Goal: Transaction & Acquisition: Purchase product/service

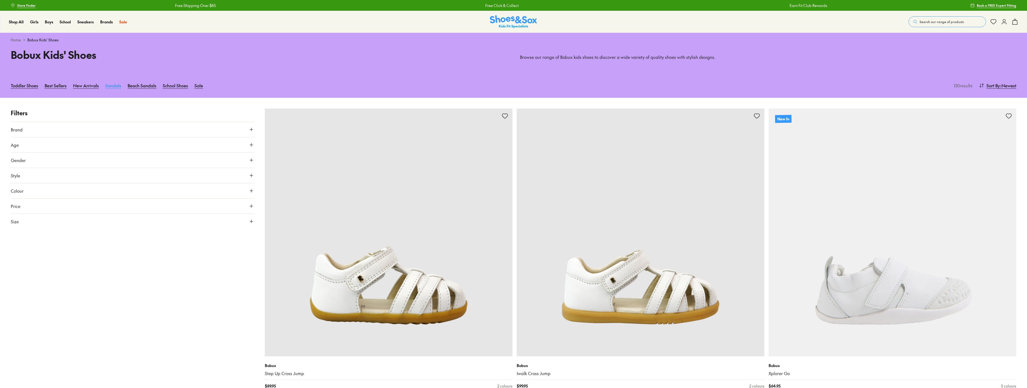
click at [110, 87] on link "Sandals" at bounding box center [113, 86] width 16 height 12
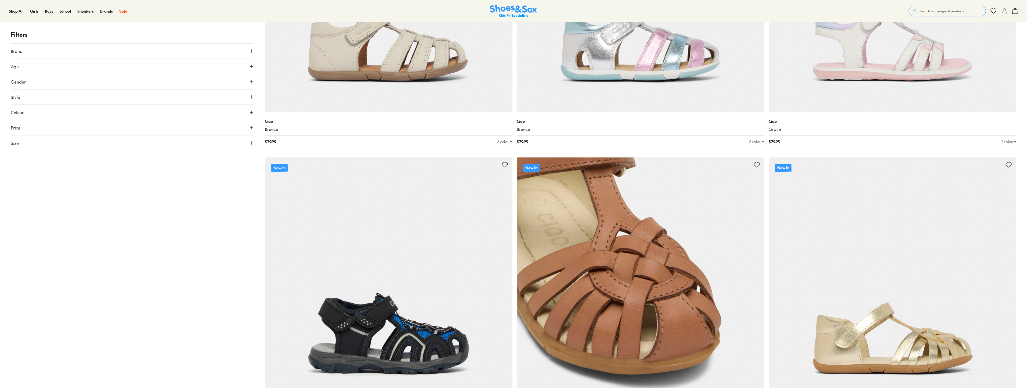
scroll to position [242, 0]
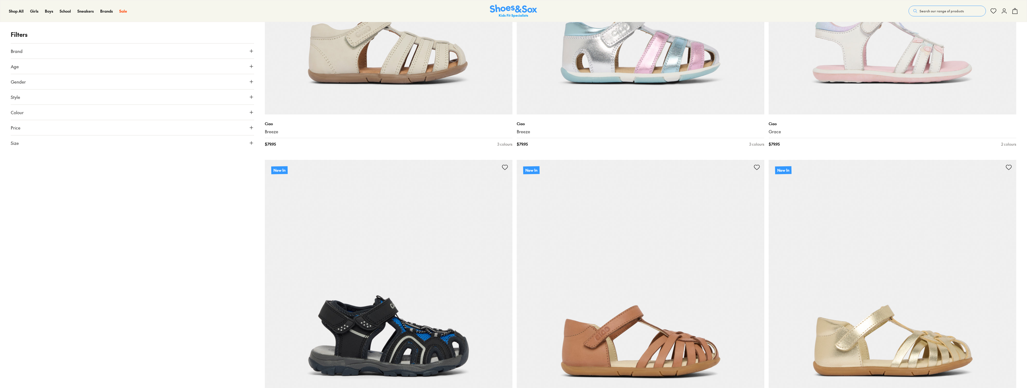
click at [19, 49] on span "Brand" at bounding box center [17, 51] width 12 height 6
click at [21, 89] on label "Bobux" at bounding box center [22, 90] width 11 height 6
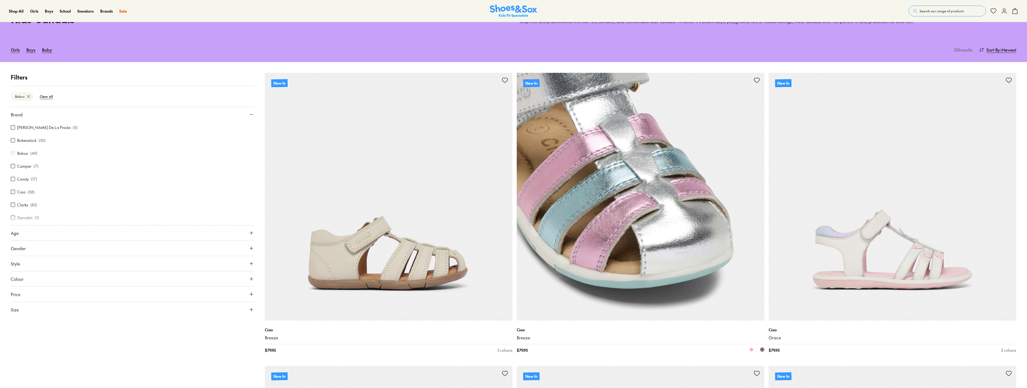
type input "***"
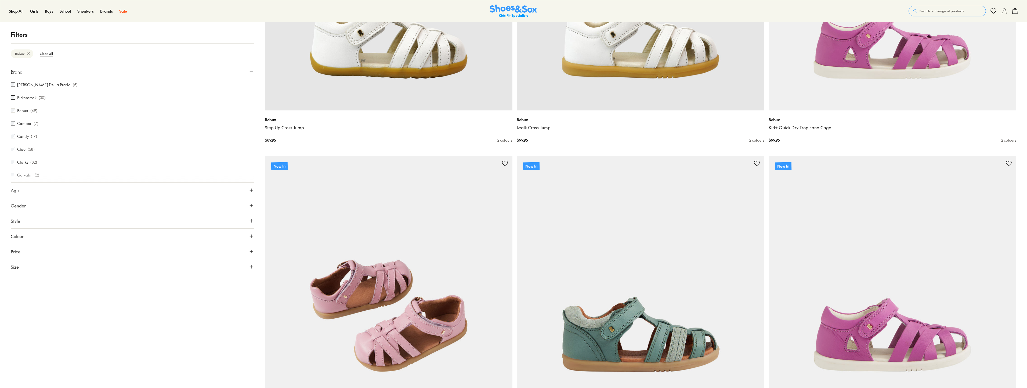
scroll to position [385, 0]
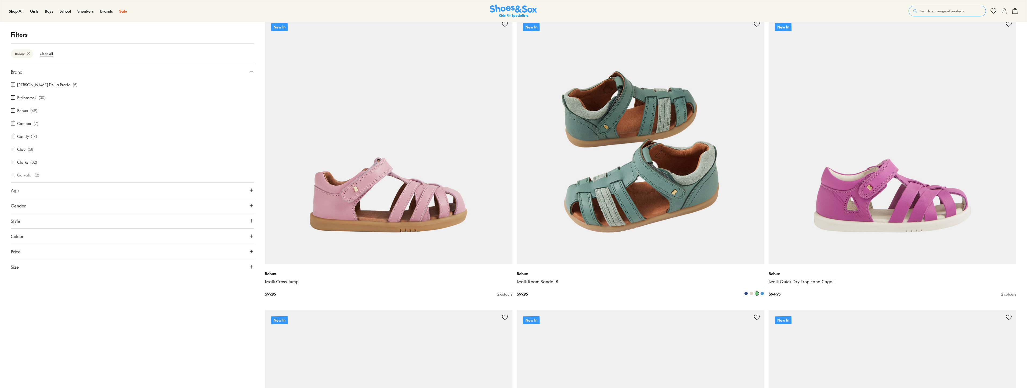
click at [656, 210] on img at bounding box center [641, 141] width 248 height 248
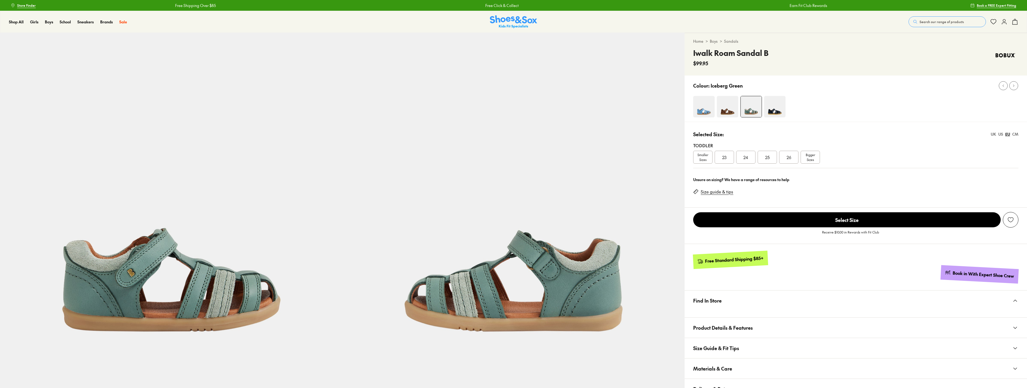
select select "*"
click at [723, 192] on link "Size guide & tips" at bounding box center [717, 192] width 33 height 6
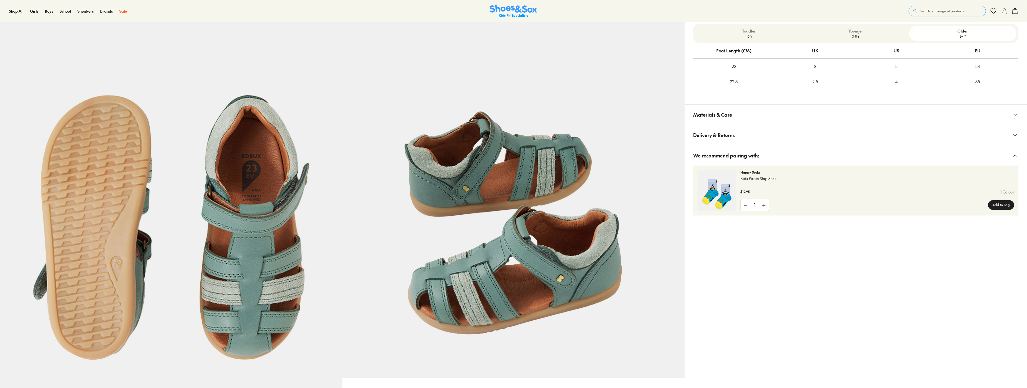
scroll to position [343, 0]
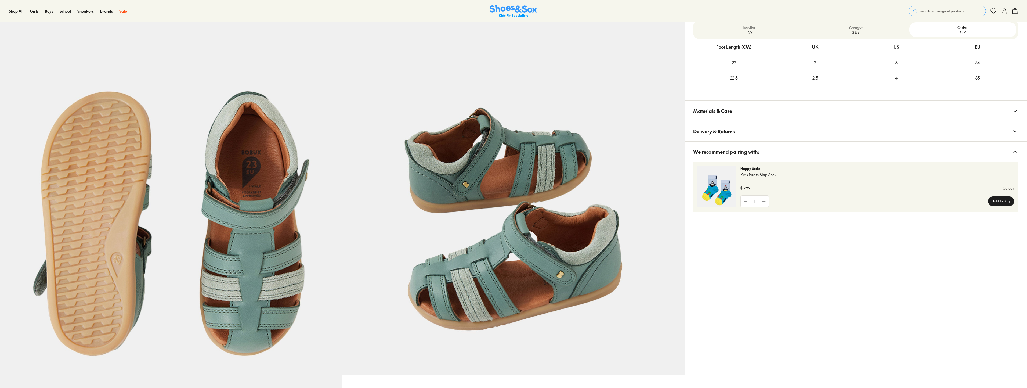
click at [860, 27] on p "Younger" at bounding box center [856, 27] width 103 height 6
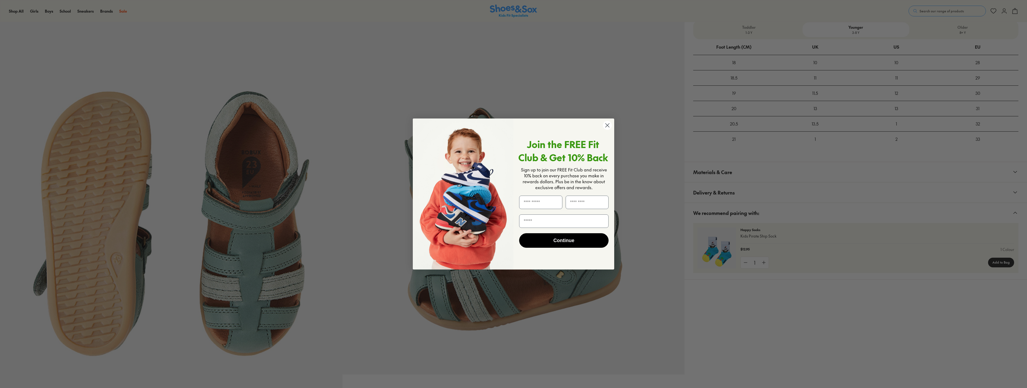
click at [608, 124] on circle "Close dialog" at bounding box center [607, 125] width 9 height 9
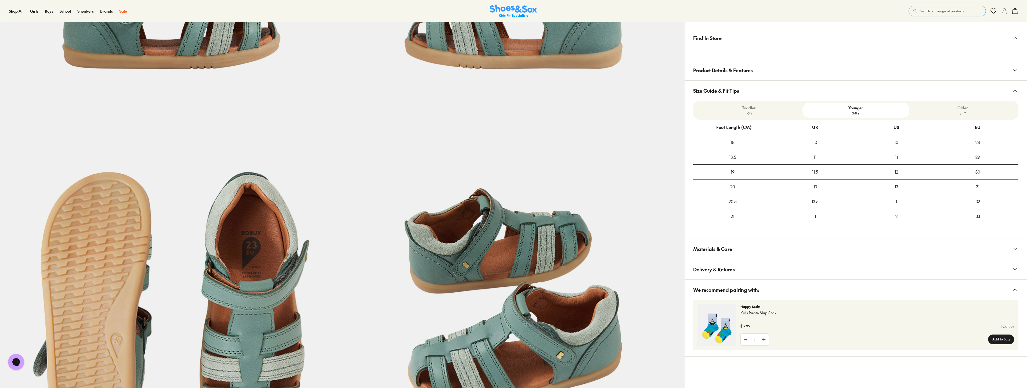
scroll to position [0, 0]
click at [752, 112] on p "1-3 Y" at bounding box center [749, 113] width 103 height 5
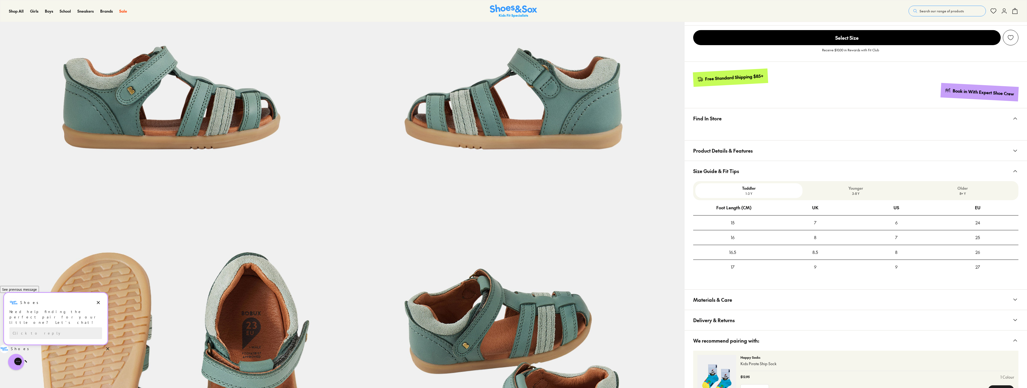
scroll to position [182, 0]
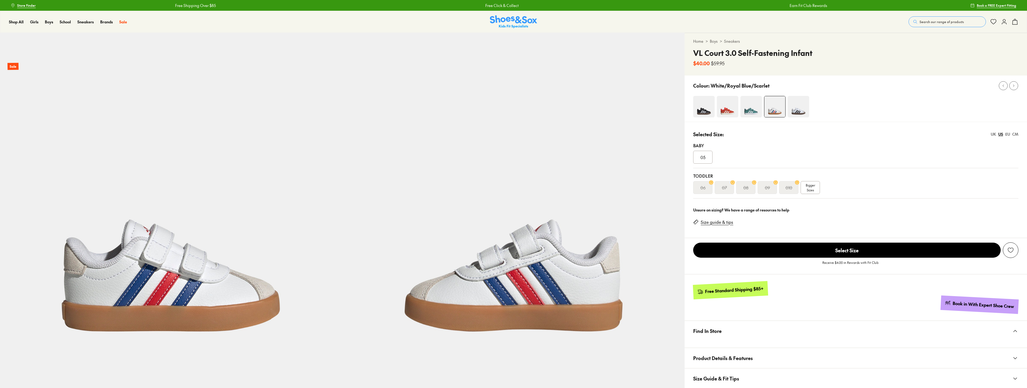
select select "*"
